Goal: Transaction & Acquisition: Purchase product/service

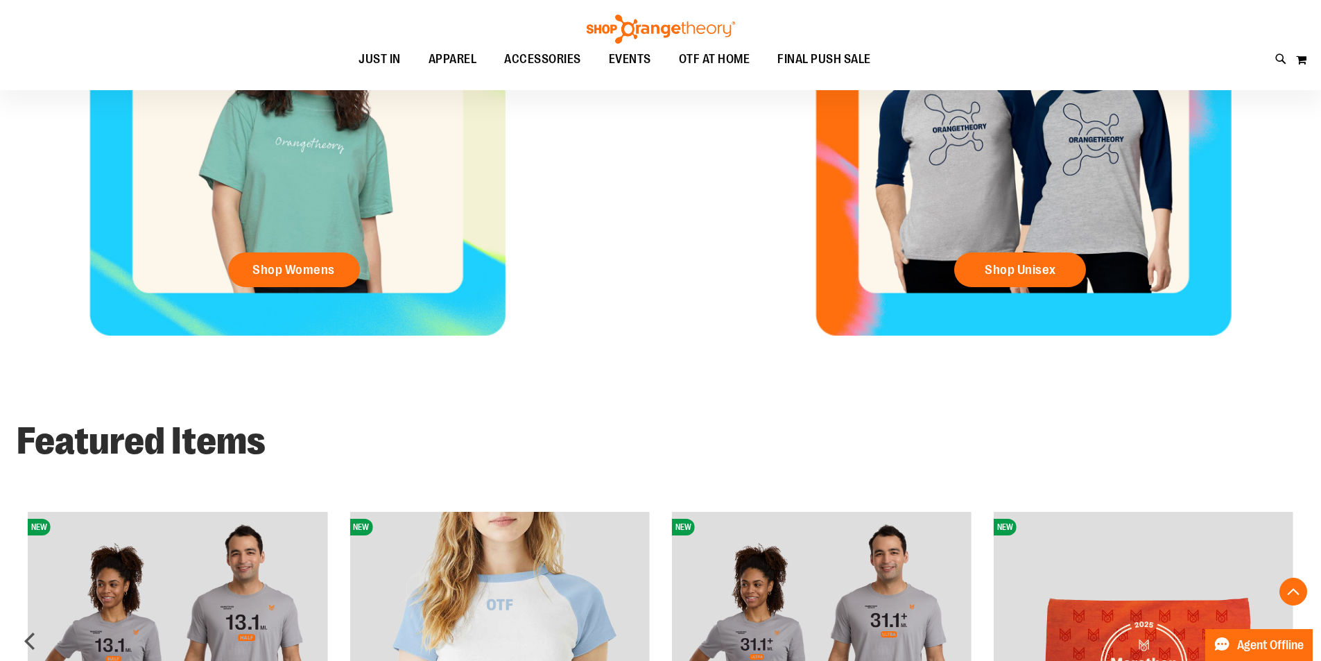
scroll to position [346, 0]
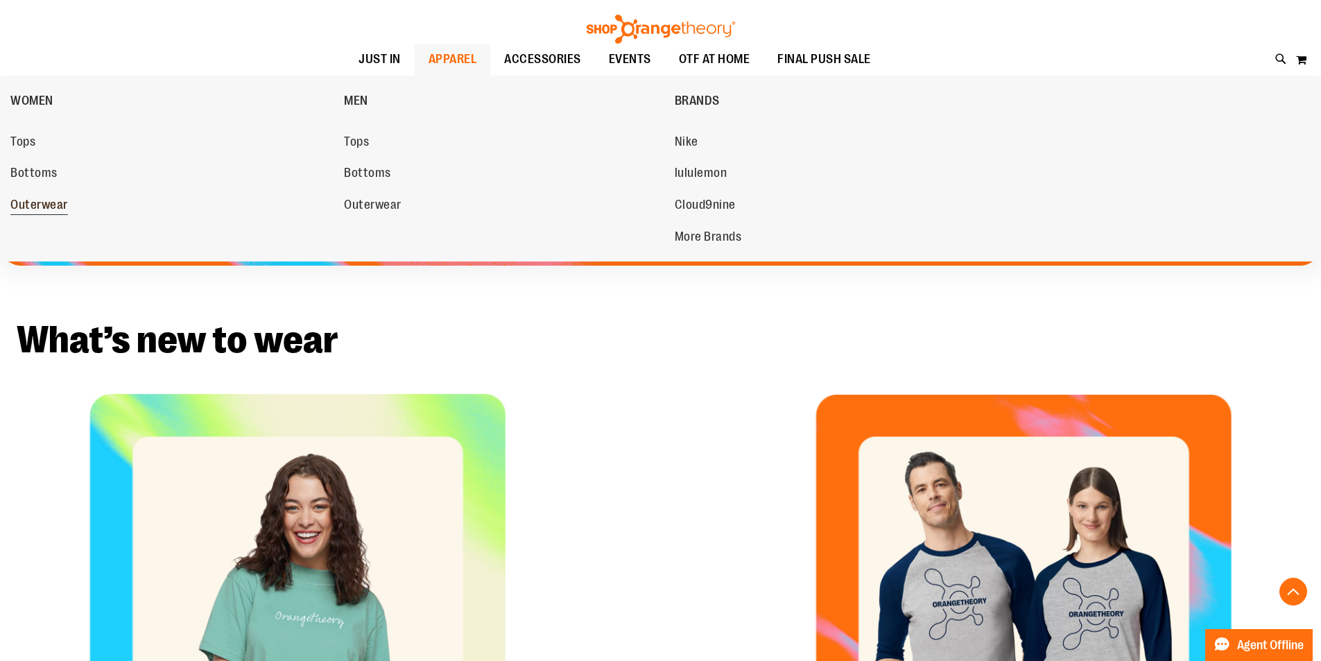
type input "**********"
click at [60, 212] on span "Outerwear" at bounding box center [39, 206] width 58 height 17
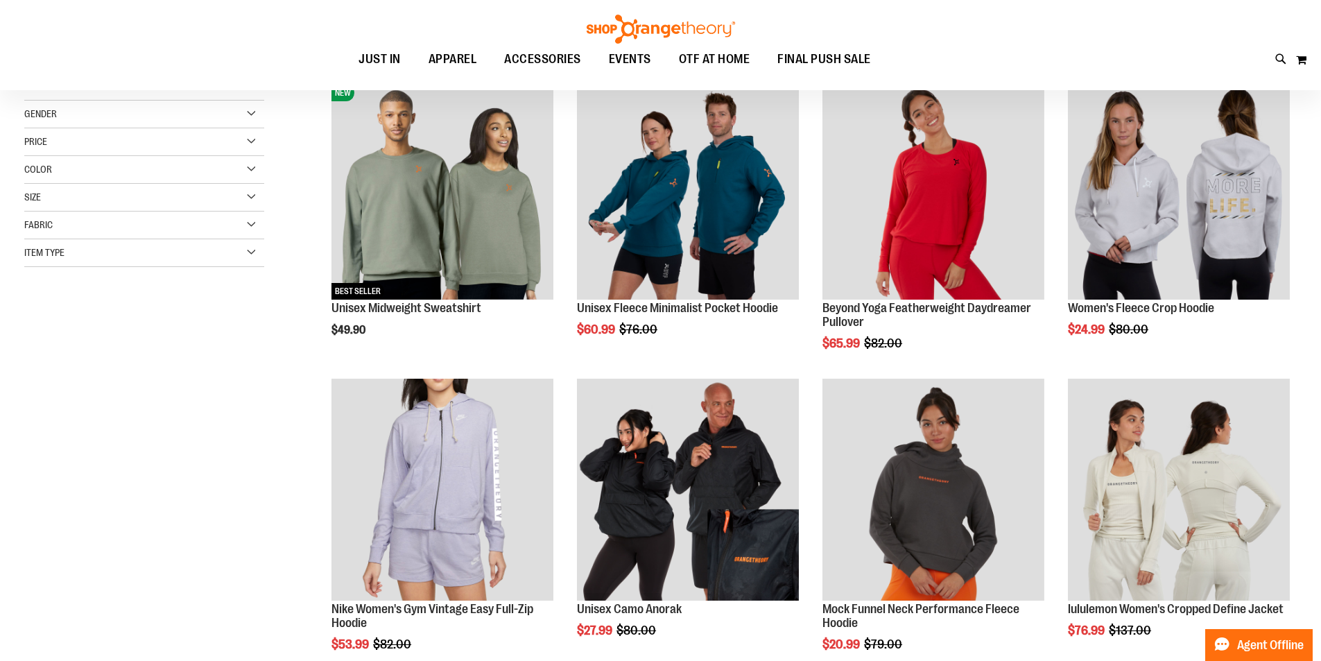
scroll to position [207, 0]
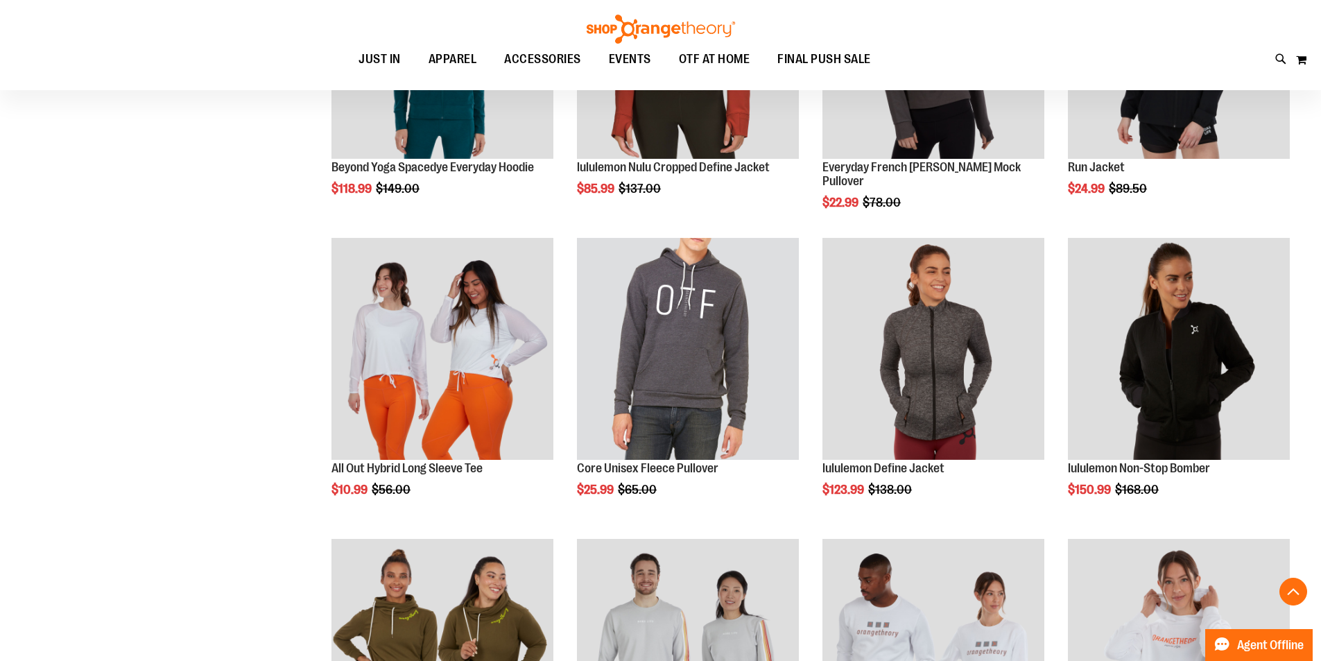
scroll to position [1317, 0]
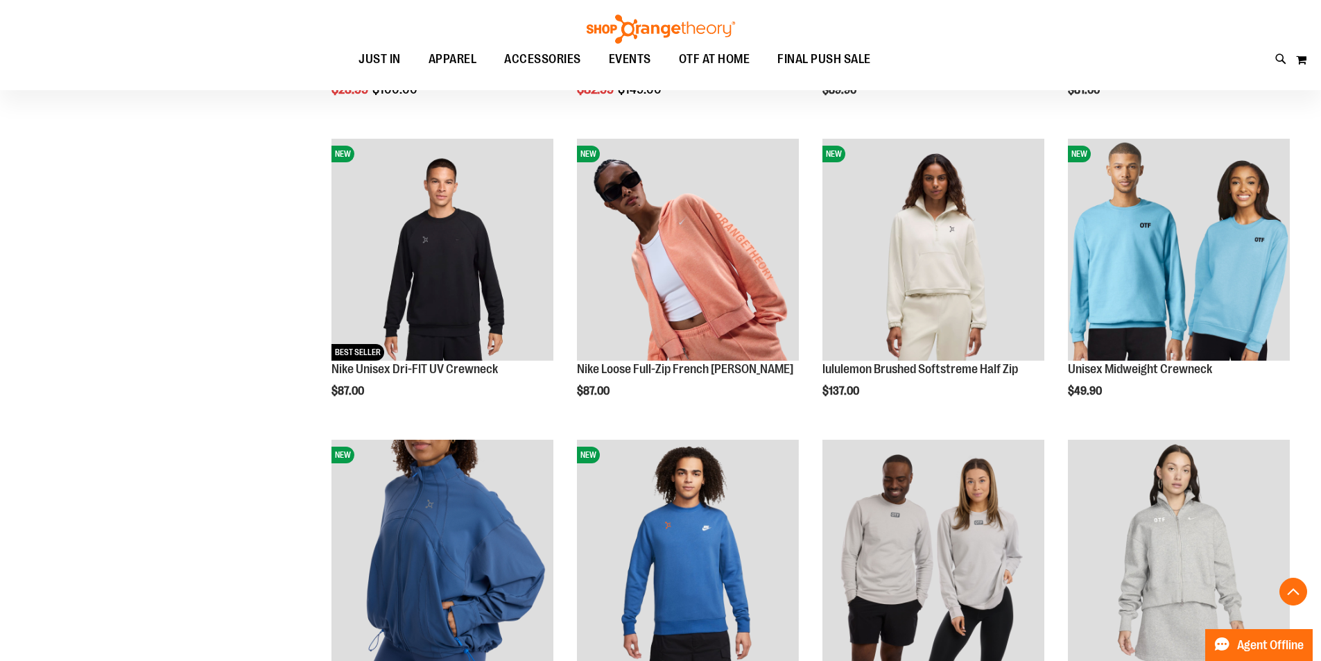
scroll to position [2496, 0]
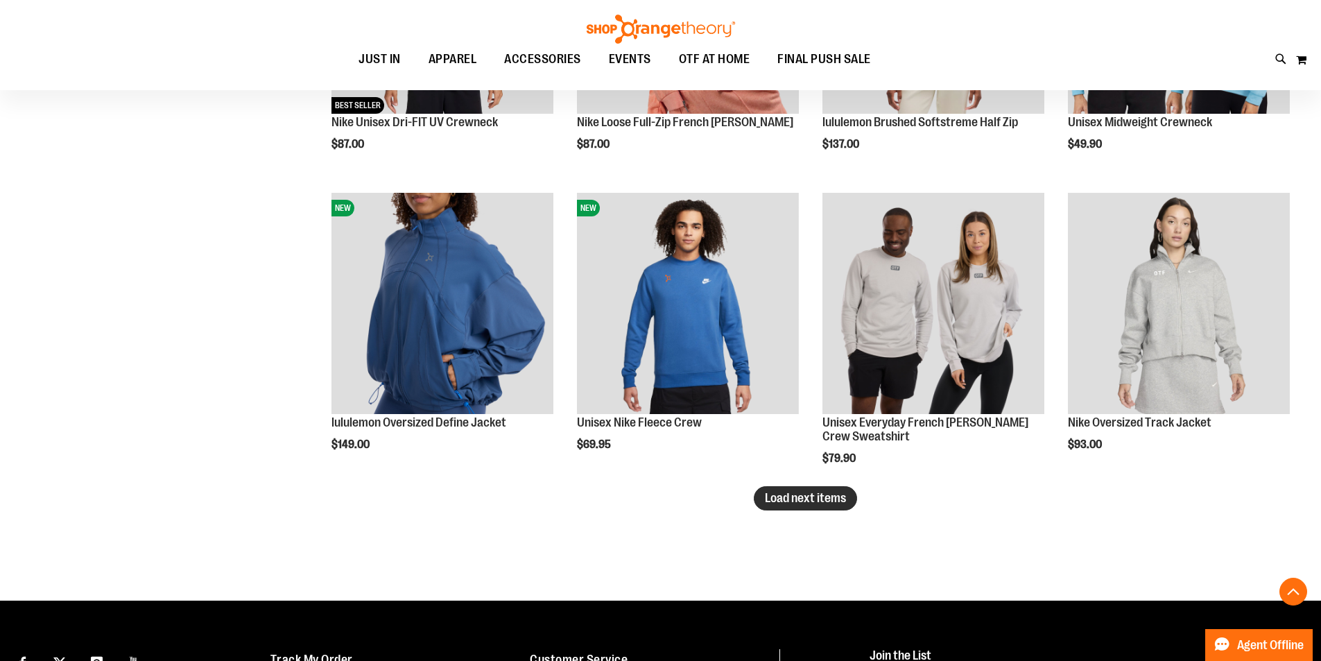
type input "**********"
click at [835, 499] on span "Load next items" at bounding box center [805, 498] width 81 height 14
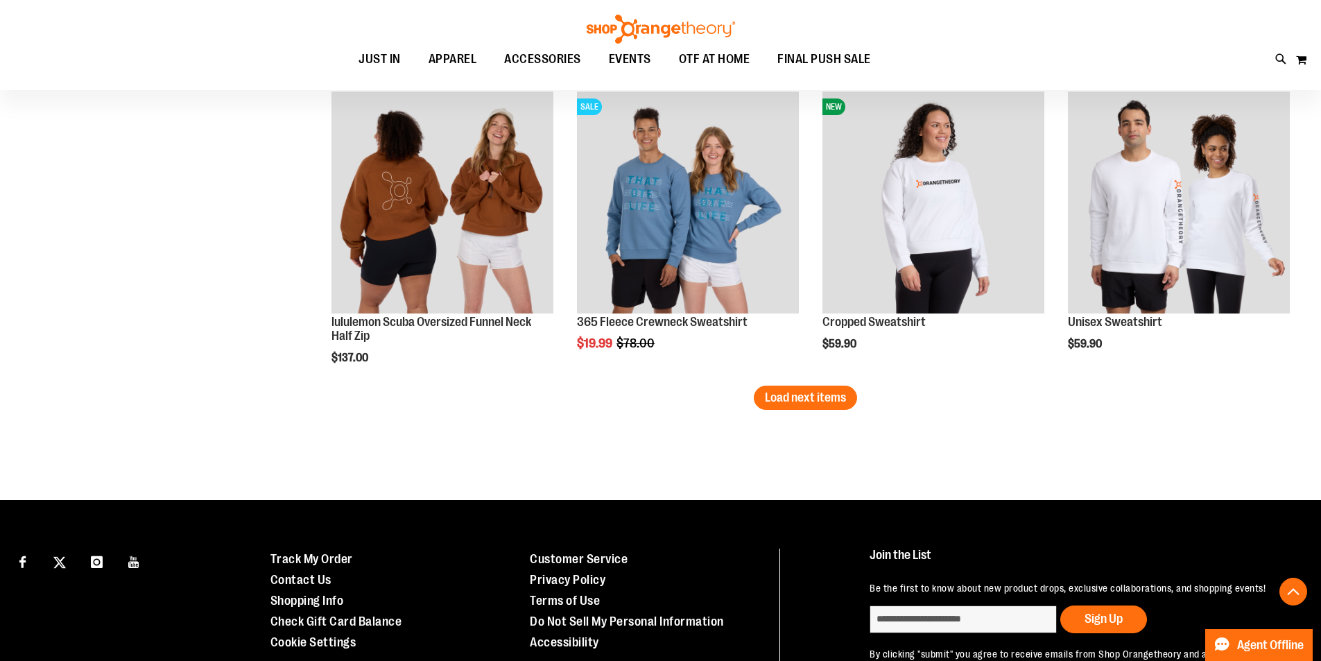
scroll to position [3536, 0]
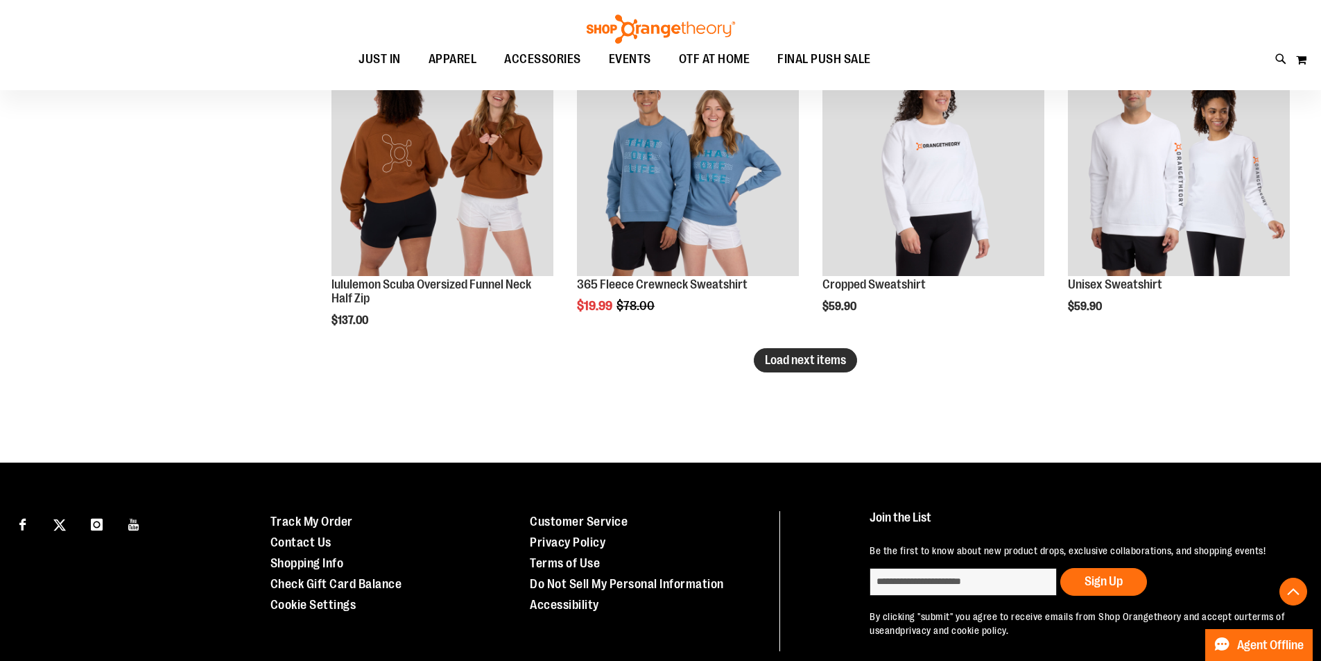
click at [818, 362] on span "Load next items" at bounding box center [805, 360] width 81 height 14
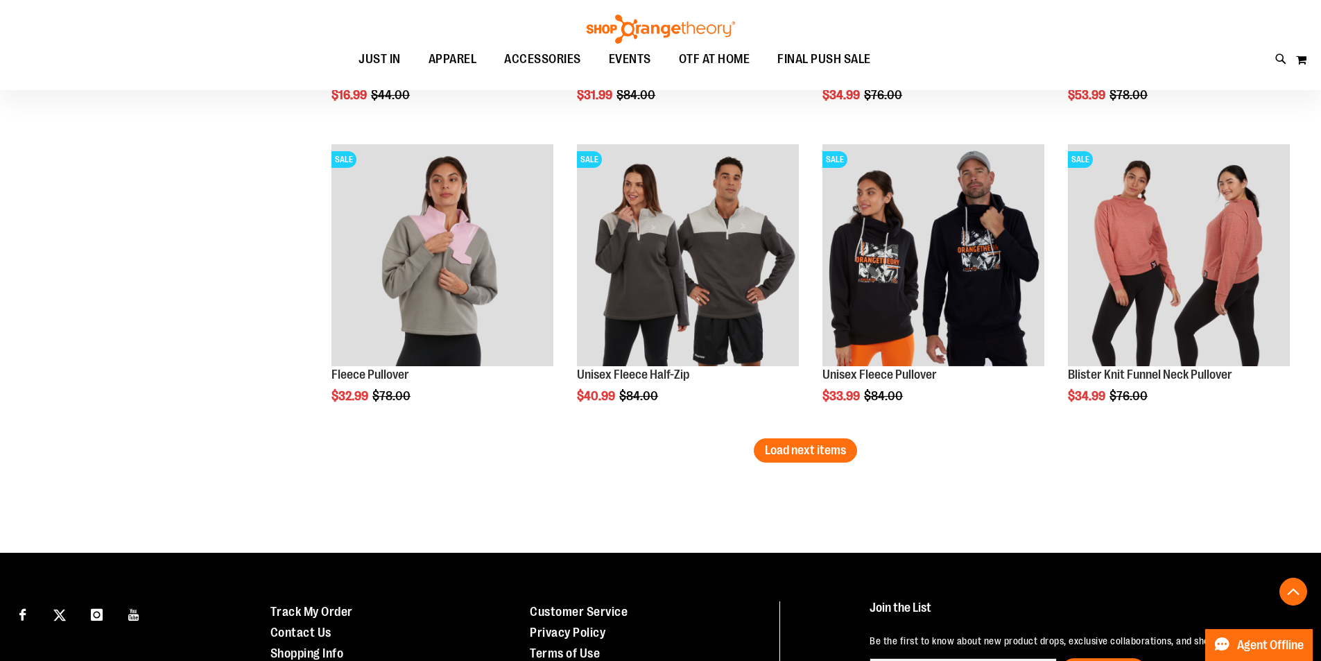
scroll to position [4369, 0]
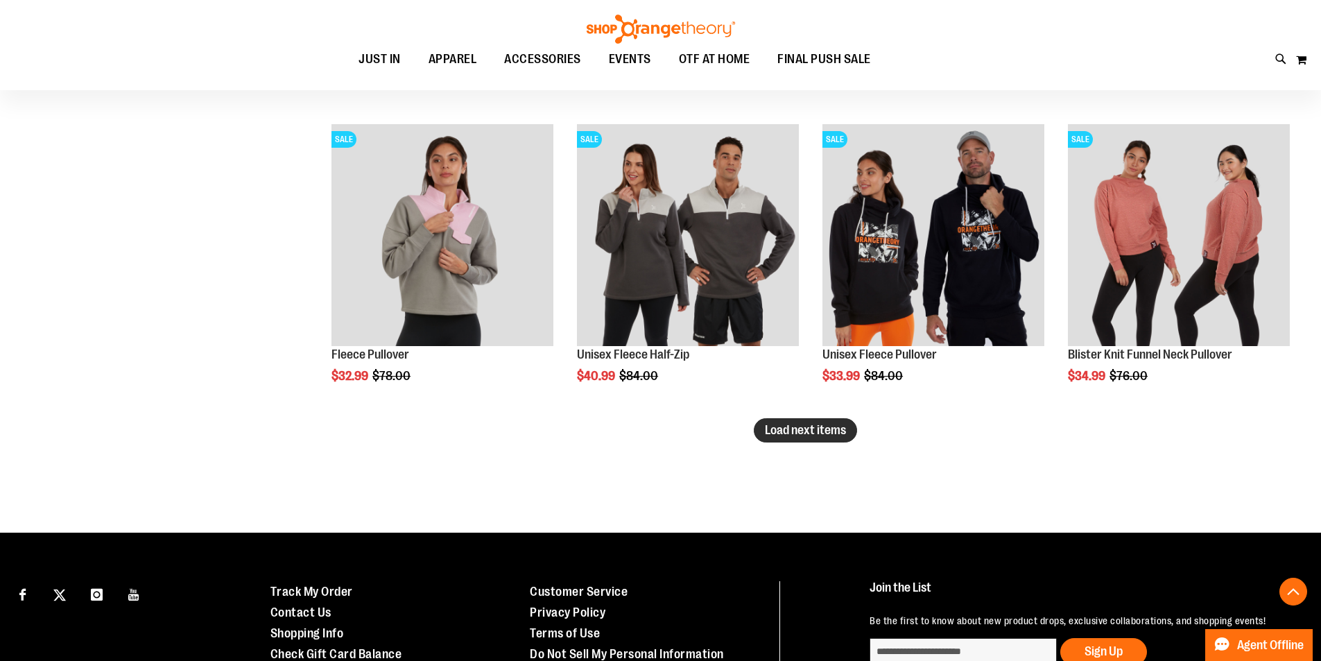
click at [791, 438] on button "Load next items" at bounding box center [805, 430] width 103 height 24
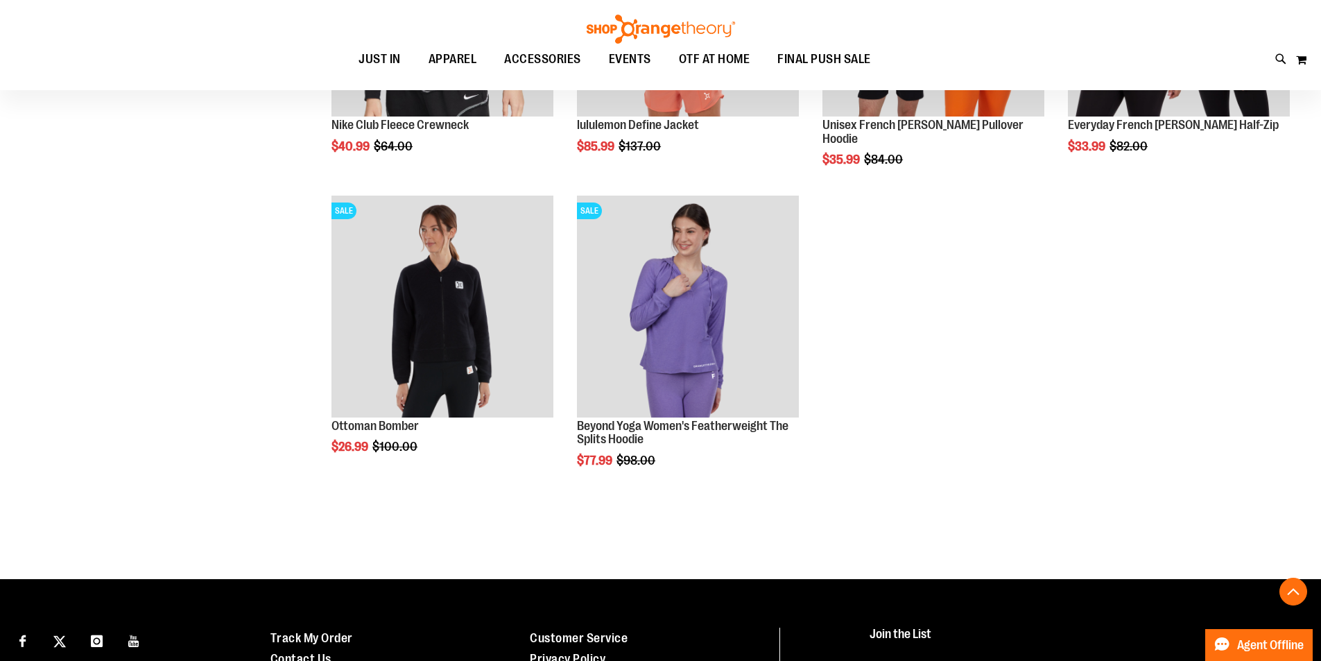
scroll to position [4923, 0]
